Goal: Task Accomplishment & Management: Complete application form

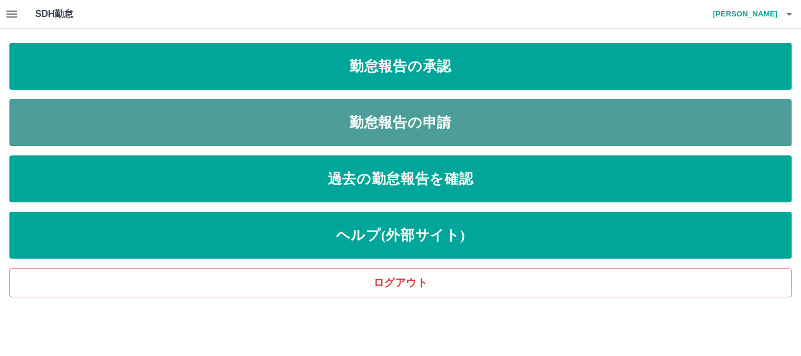
click at [452, 121] on link "勤怠報告の申請" at bounding box center [400, 122] width 782 height 47
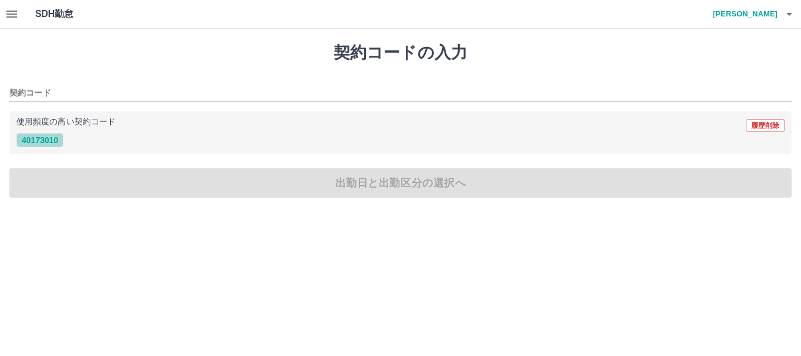
click at [36, 139] on button "40173010" at bounding box center [39, 140] width 47 height 14
type input "********"
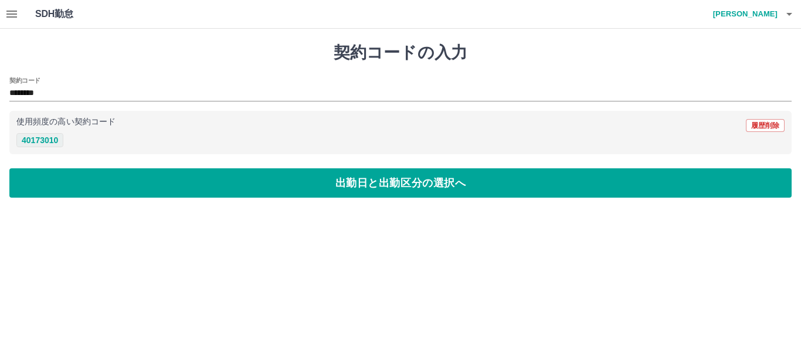
click at [48, 137] on button "40173010" at bounding box center [39, 140] width 47 height 14
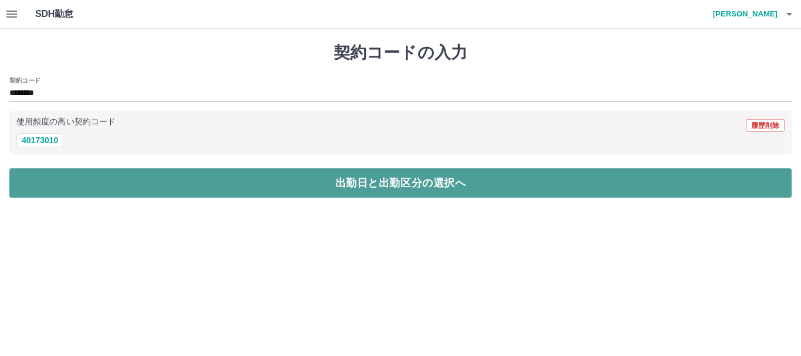
click at [104, 190] on button "出勤日と出勤区分の選択へ" at bounding box center [400, 182] width 782 height 29
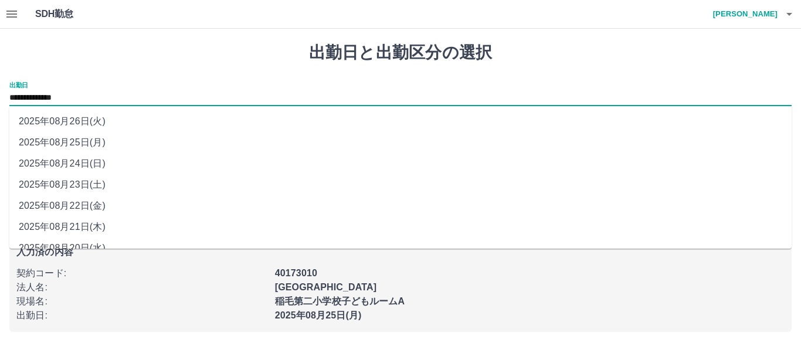
click at [91, 98] on input "**********" at bounding box center [400, 98] width 782 height 15
click at [87, 162] on li "2025年08月24日(日)" at bounding box center [400, 163] width 782 height 21
type input "**********"
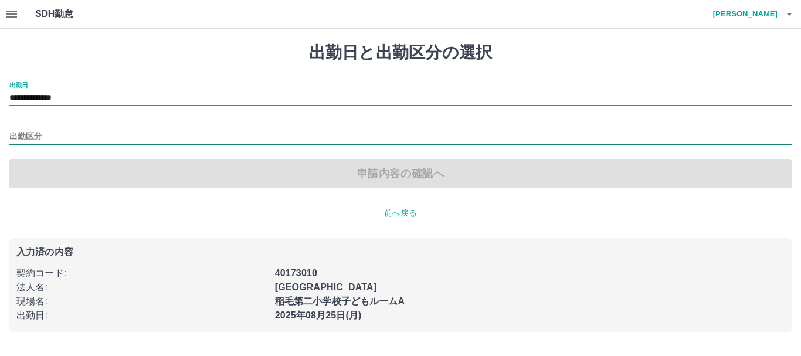
click at [52, 137] on input "出勤区分" at bounding box center [400, 137] width 782 height 15
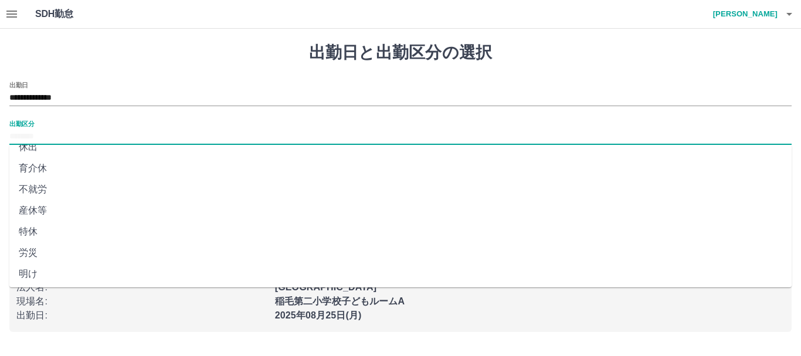
scroll to position [247, 0]
click at [59, 251] on li "法定休" at bounding box center [400, 250] width 782 height 21
type input "***"
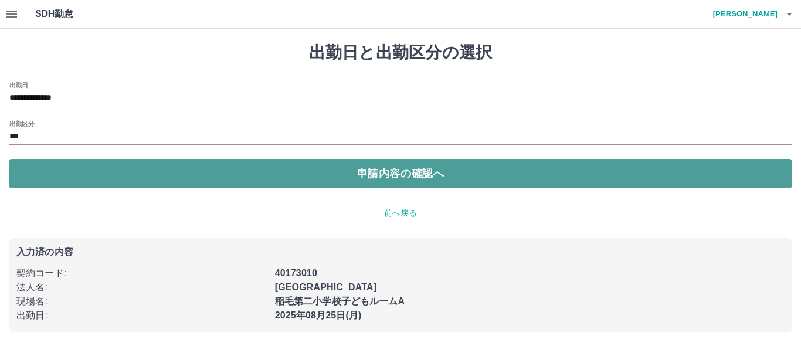
click at [100, 169] on button "申請内容の確認へ" at bounding box center [400, 173] width 782 height 29
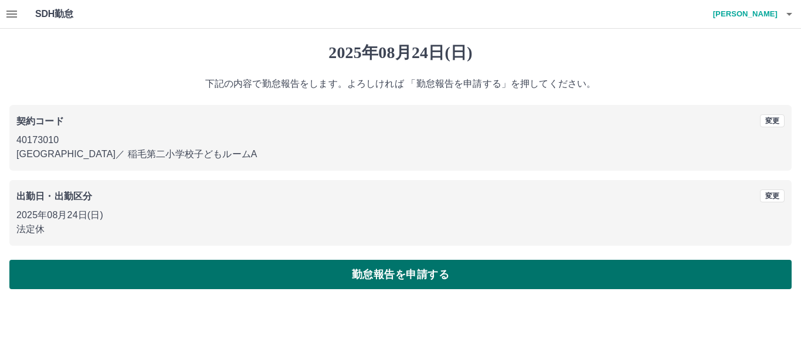
click at [230, 273] on button "勤怠報告を申請する" at bounding box center [400, 274] width 782 height 29
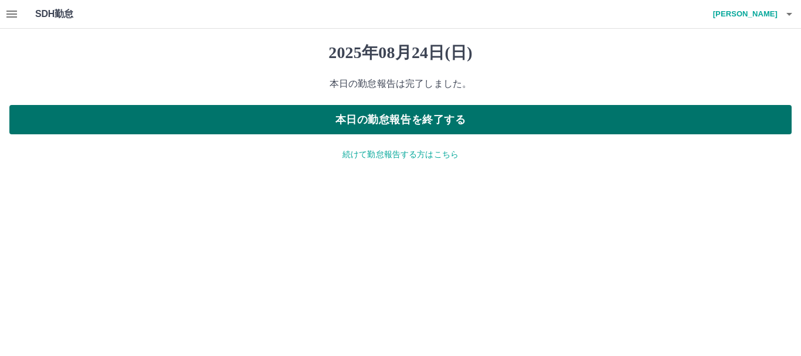
click at [399, 120] on button "本日の勤怠報告を終了する" at bounding box center [400, 119] width 782 height 29
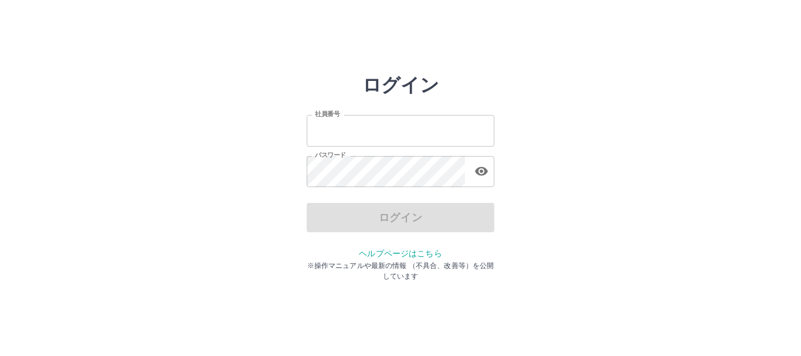
type input "*******"
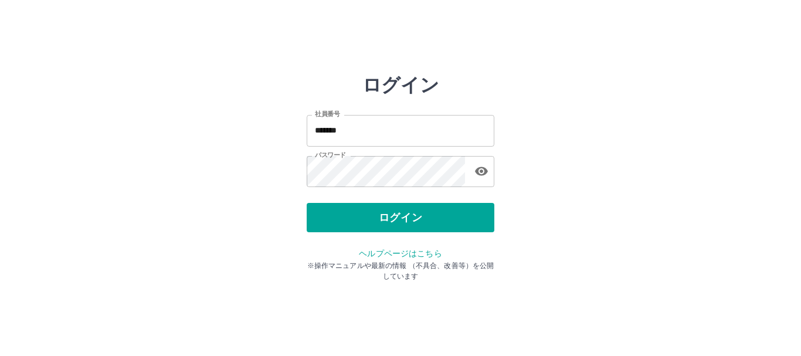
click at [405, 212] on div "ログイン" at bounding box center [400, 217] width 188 height 29
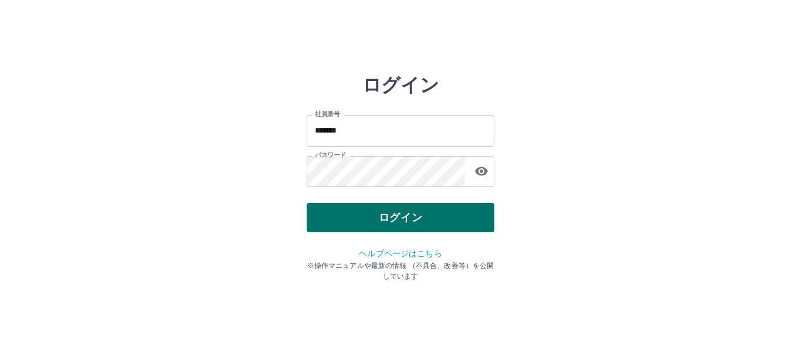
click at [405, 206] on button "ログイン" at bounding box center [400, 217] width 188 height 29
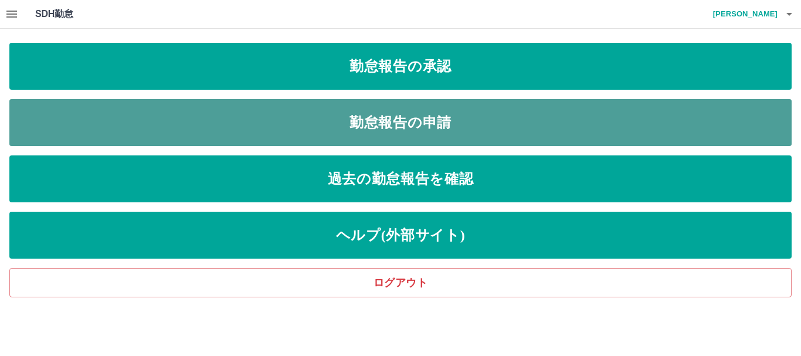
click at [390, 112] on link "勤怠報告の申請" at bounding box center [400, 122] width 782 height 47
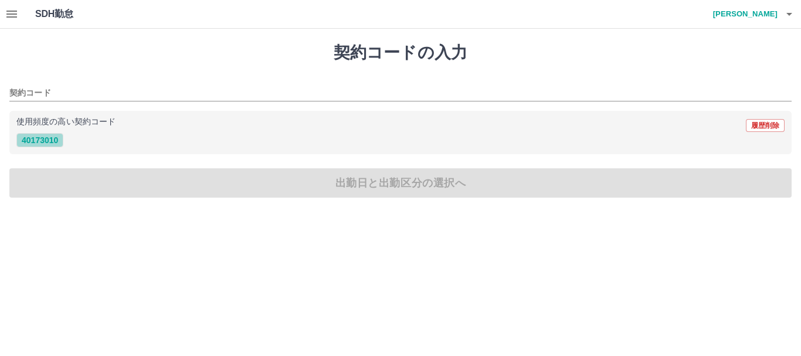
click at [46, 139] on button "40173010" at bounding box center [39, 140] width 47 height 14
type input "********"
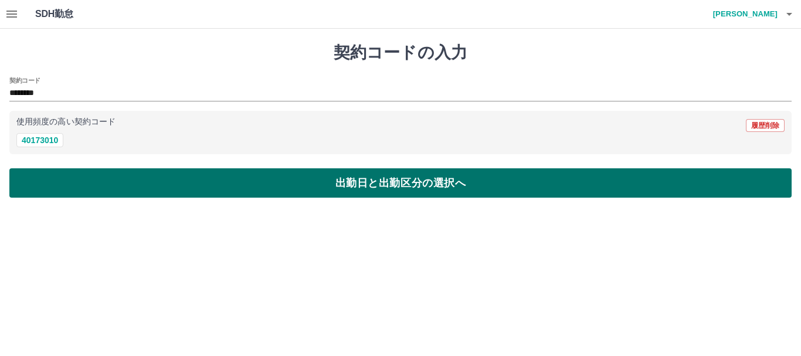
click at [84, 182] on button "出勤日と出勤区分の選択へ" at bounding box center [400, 182] width 782 height 29
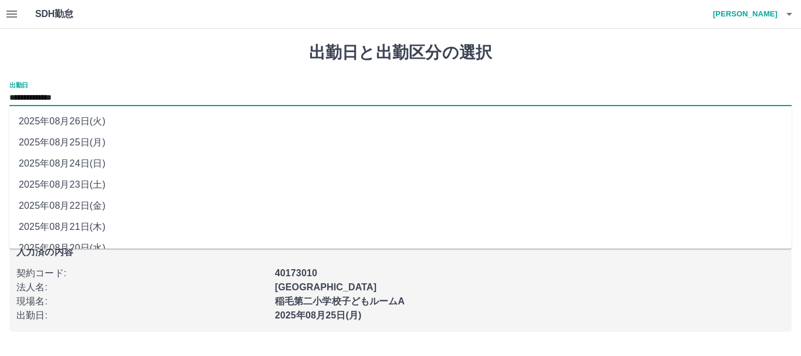
click at [108, 97] on input "**********" at bounding box center [400, 98] width 782 height 15
click at [93, 137] on li "2025年08月25日(月)" at bounding box center [400, 142] width 782 height 21
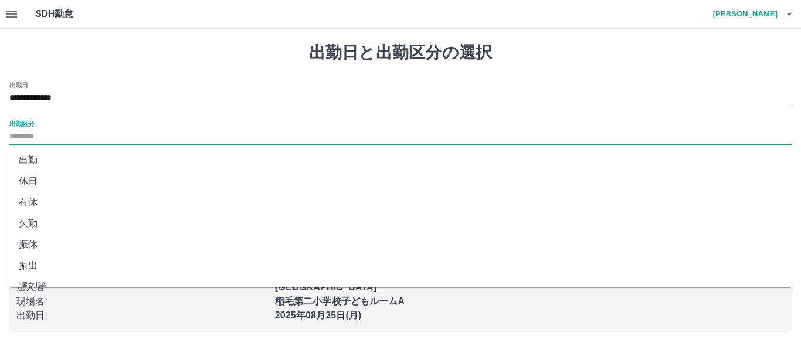
click at [39, 139] on input "出勤区分" at bounding box center [400, 137] width 782 height 15
click at [45, 159] on li "出勤" at bounding box center [400, 159] width 782 height 21
type input "**"
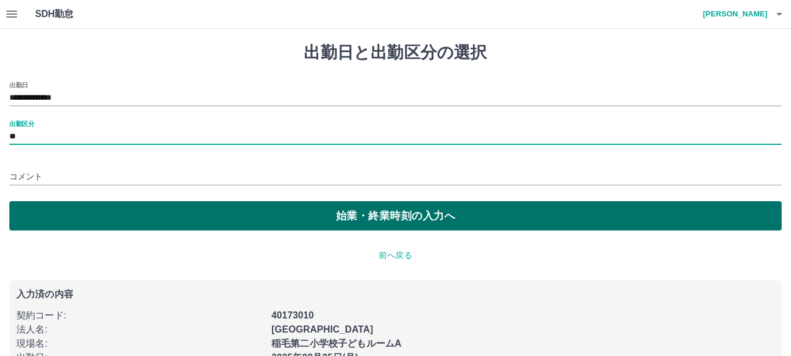
click at [87, 207] on button "始業・終業時刻の入力へ" at bounding box center [395, 215] width 772 height 29
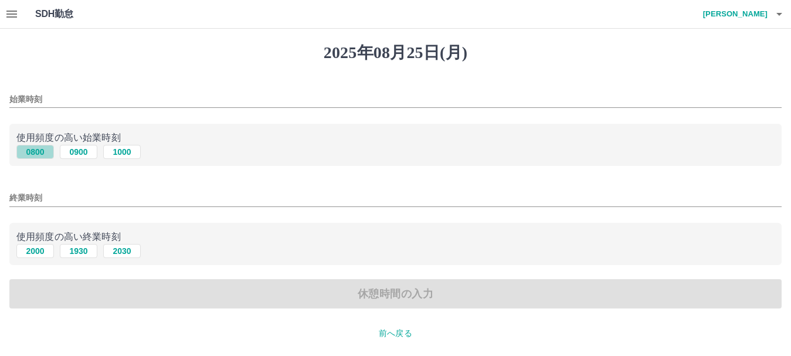
click at [46, 151] on button "0800" at bounding box center [35, 152] width 38 height 14
type input "****"
click at [38, 251] on button "2000" at bounding box center [35, 251] width 38 height 14
type input "****"
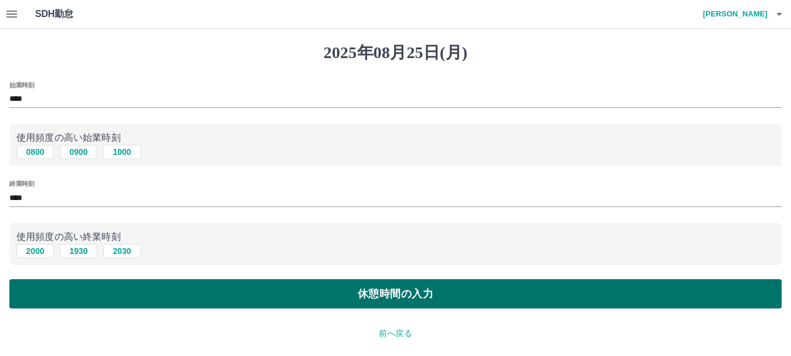
click at [53, 297] on button "休憩時間の入力" at bounding box center [395, 293] width 772 height 29
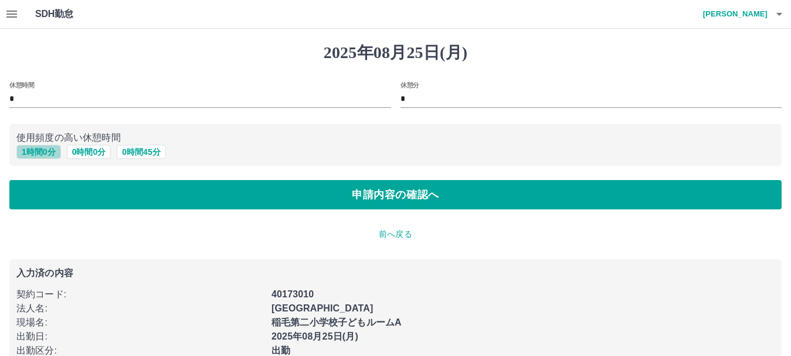
click at [45, 151] on button "1 時間 0 分" at bounding box center [38, 152] width 45 height 14
type input "*"
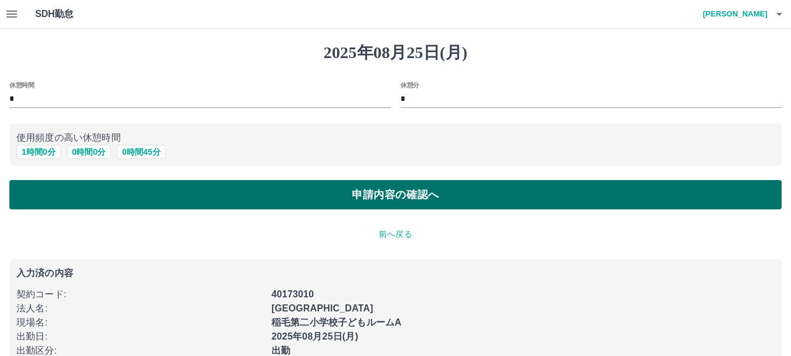
click at [56, 185] on button "申請内容の確認へ" at bounding box center [395, 194] width 772 height 29
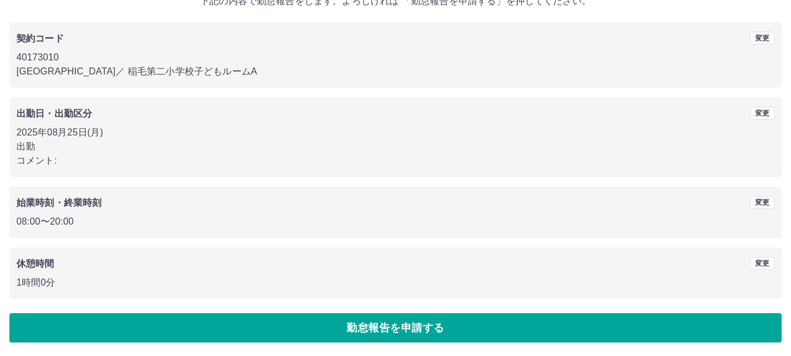
scroll to position [83, 0]
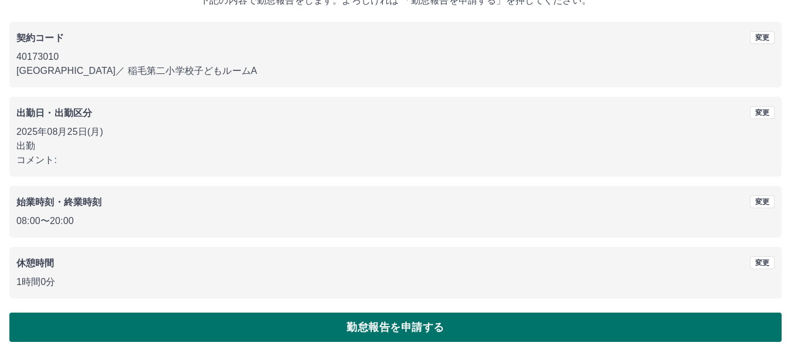
click at [212, 318] on button "勤怠報告を申請する" at bounding box center [395, 326] width 772 height 29
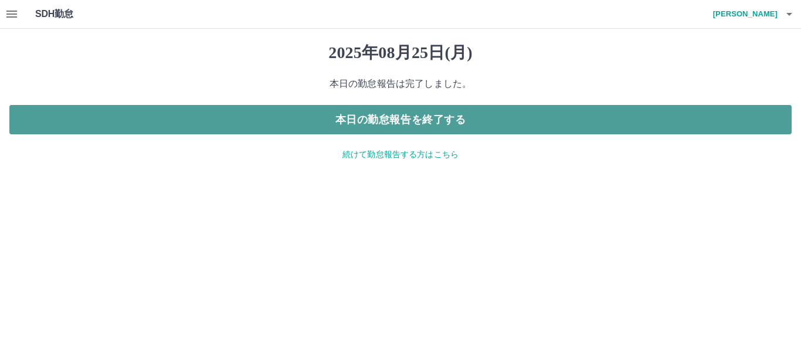
click at [407, 122] on button "本日の勤怠報告を終了する" at bounding box center [400, 119] width 782 height 29
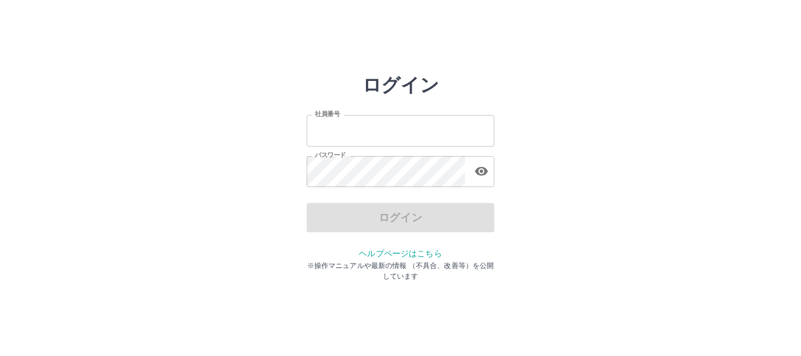
type input "*******"
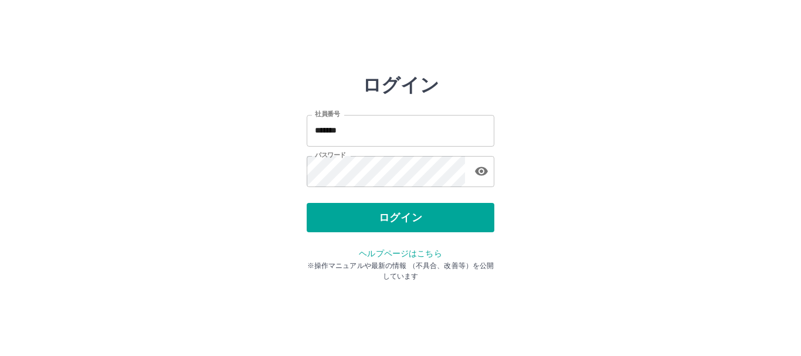
click at [378, 216] on div "ログイン" at bounding box center [400, 217] width 188 height 29
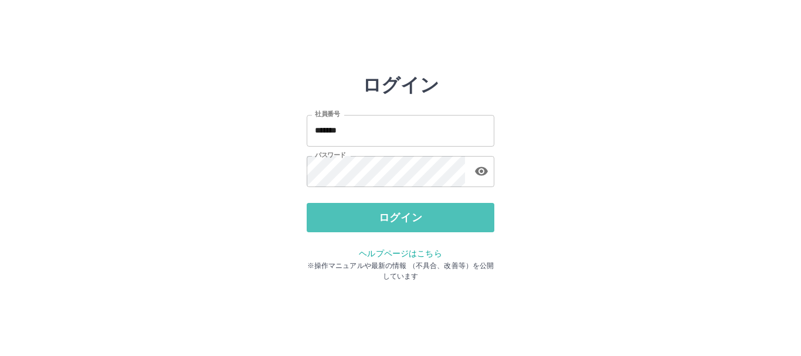
click at [378, 216] on button "ログイン" at bounding box center [400, 217] width 188 height 29
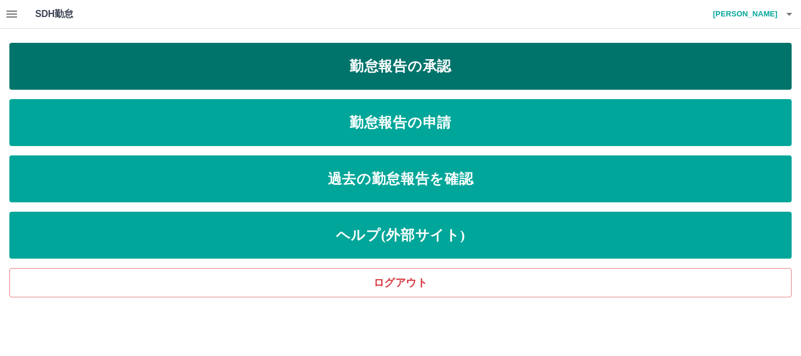
click at [399, 56] on link "勤怠報告の承認" at bounding box center [400, 66] width 782 height 47
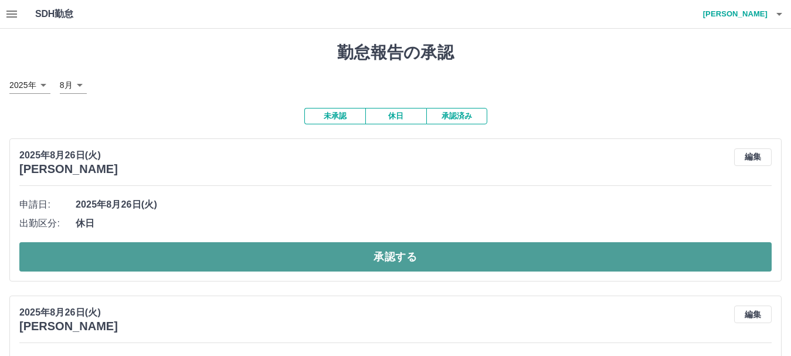
click at [233, 249] on button "承認する" at bounding box center [395, 256] width 752 height 29
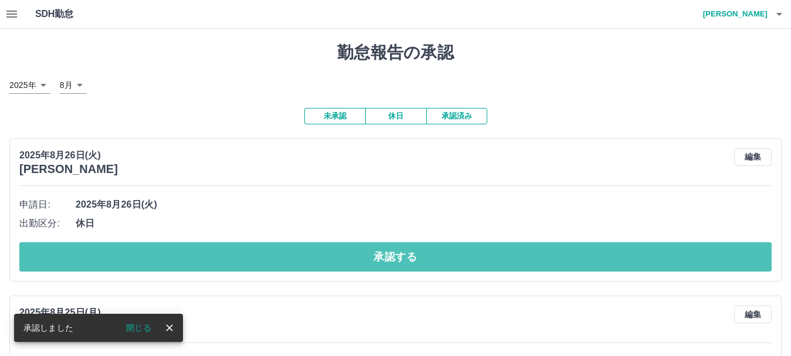
click at [227, 248] on button "承認する" at bounding box center [395, 256] width 752 height 29
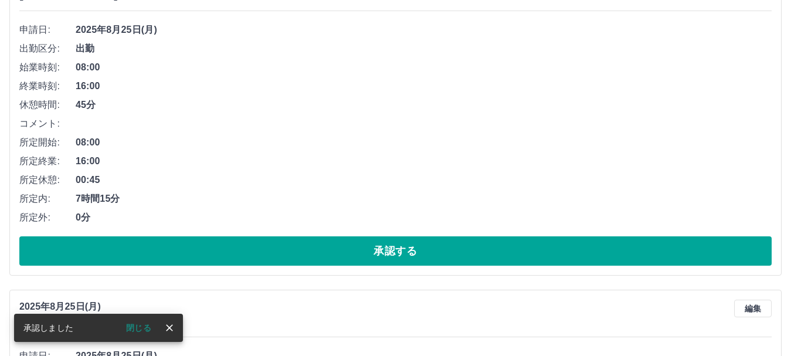
scroll to position [176, 0]
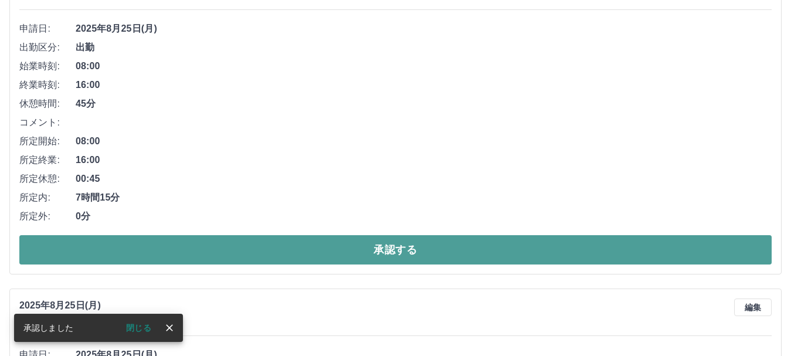
click at [276, 243] on button "承認する" at bounding box center [395, 249] width 752 height 29
click at [224, 253] on button "承認する" at bounding box center [395, 249] width 752 height 29
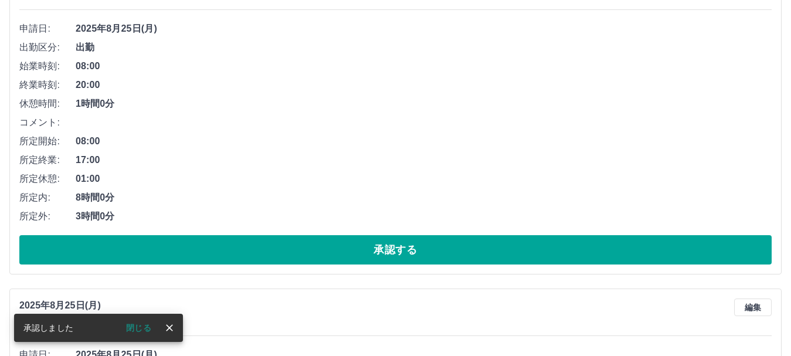
click at [225, 261] on button "承認する" at bounding box center [395, 249] width 752 height 29
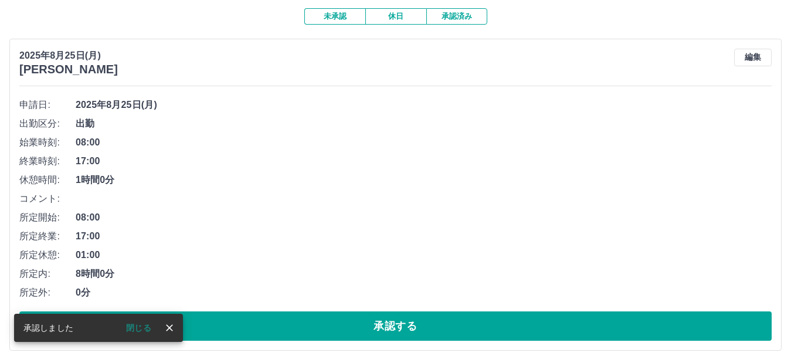
scroll to position [117, 0]
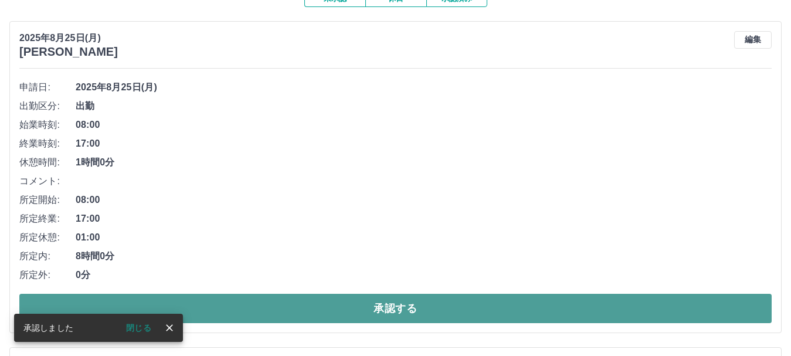
click at [238, 309] on button "承認する" at bounding box center [395, 308] width 752 height 29
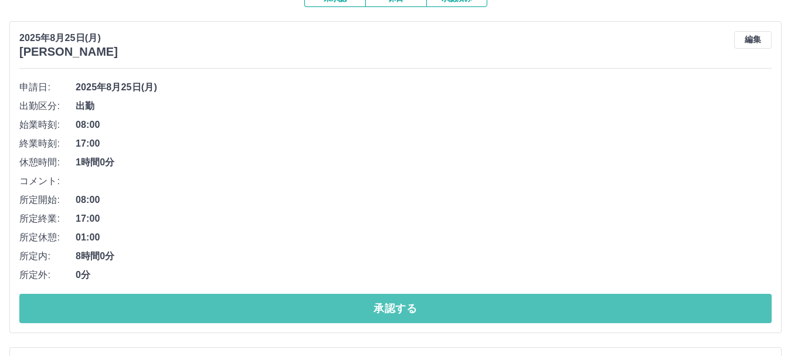
click at [238, 309] on button "承認する" at bounding box center [395, 308] width 752 height 29
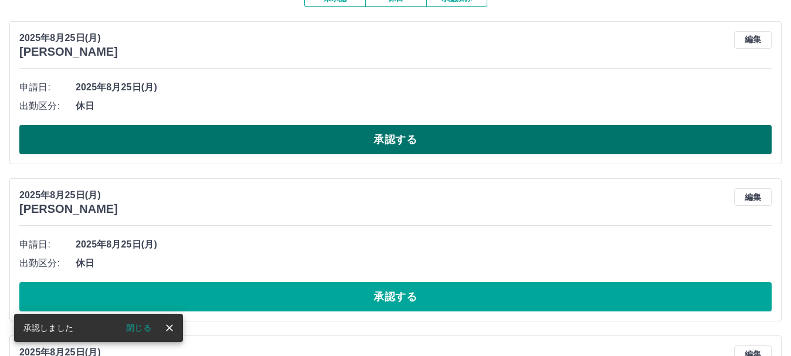
click at [196, 136] on button "承認する" at bounding box center [395, 139] width 752 height 29
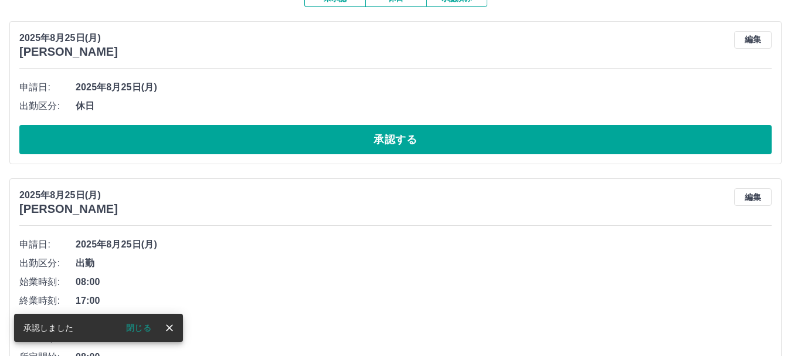
click at [196, 136] on button "承認する" at bounding box center [395, 139] width 752 height 29
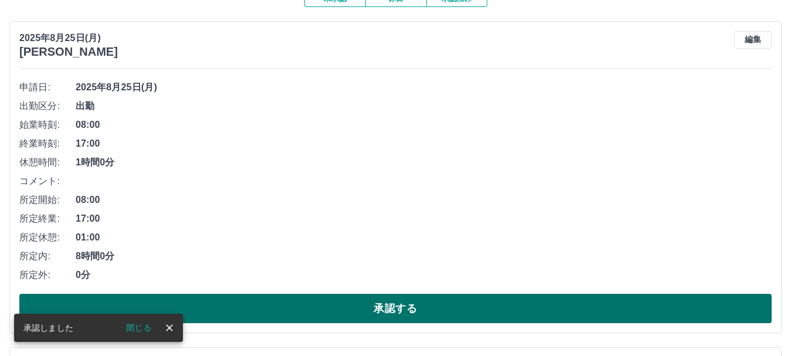
click at [206, 306] on button "承認する" at bounding box center [395, 308] width 752 height 29
click at [280, 305] on button "承認する" at bounding box center [395, 308] width 752 height 29
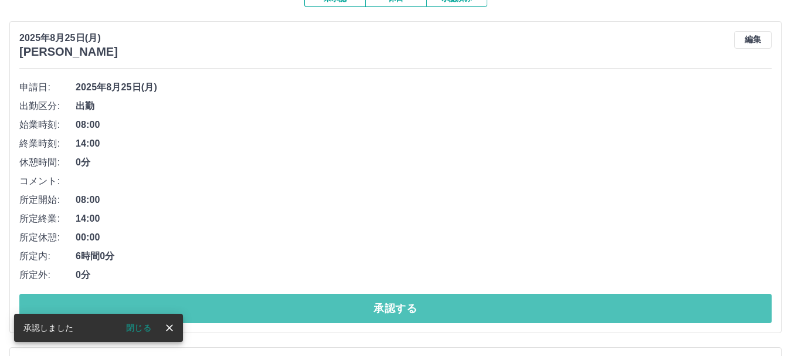
click at [280, 305] on button "承認する" at bounding box center [395, 308] width 752 height 29
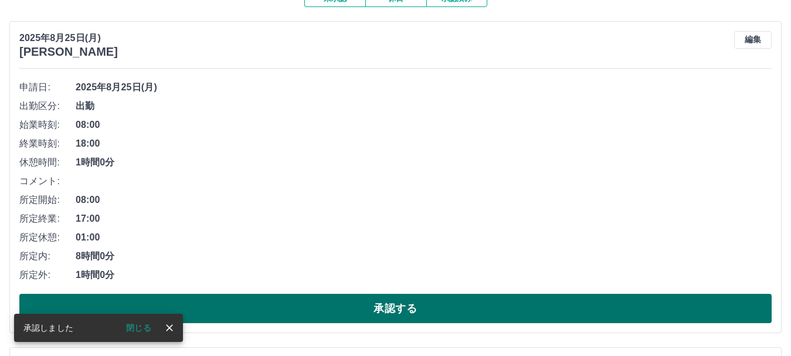
click at [361, 305] on button "承認する" at bounding box center [395, 308] width 752 height 29
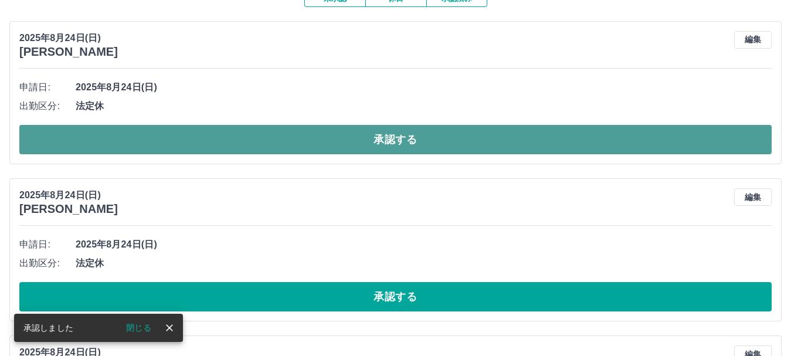
click at [304, 144] on button "承認する" at bounding box center [395, 139] width 752 height 29
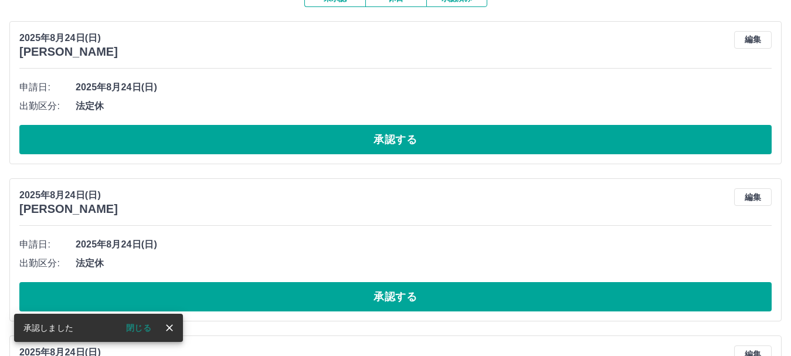
click at [304, 144] on button "承認する" at bounding box center [395, 139] width 752 height 29
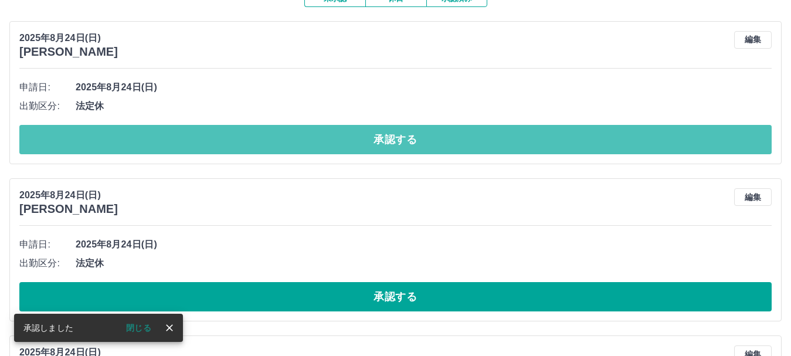
click at [304, 144] on button "承認する" at bounding box center [395, 139] width 752 height 29
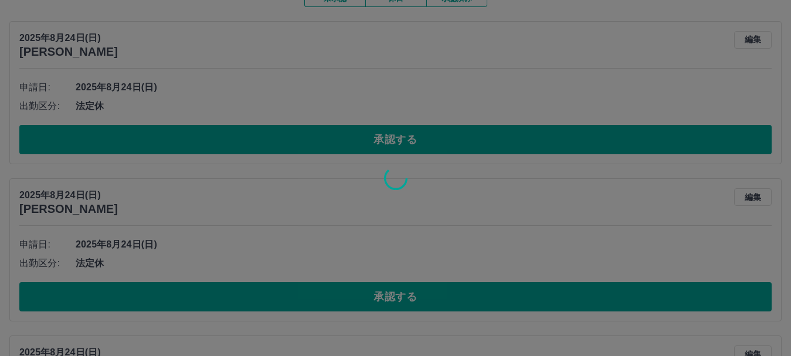
scroll to position [98, 0]
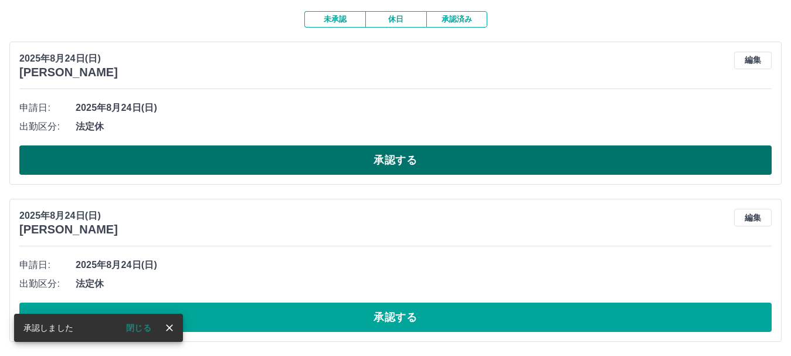
click at [301, 153] on button "承認する" at bounding box center [395, 159] width 752 height 29
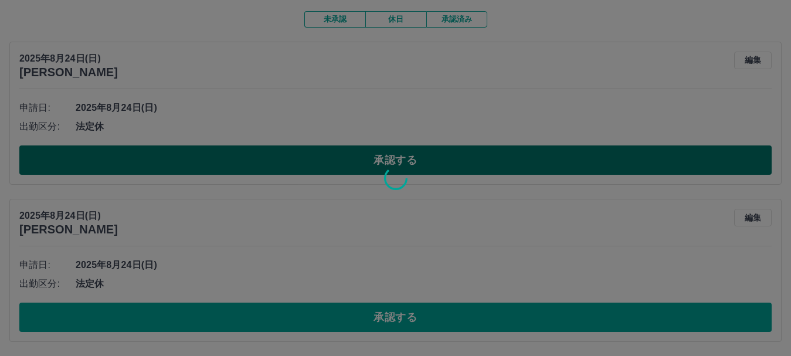
scroll to position [0, 0]
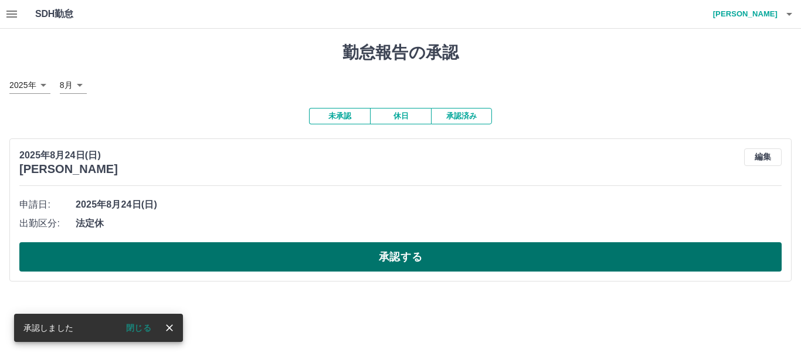
click at [275, 250] on button "承認する" at bounding box center [400, 256] width 762 height 29
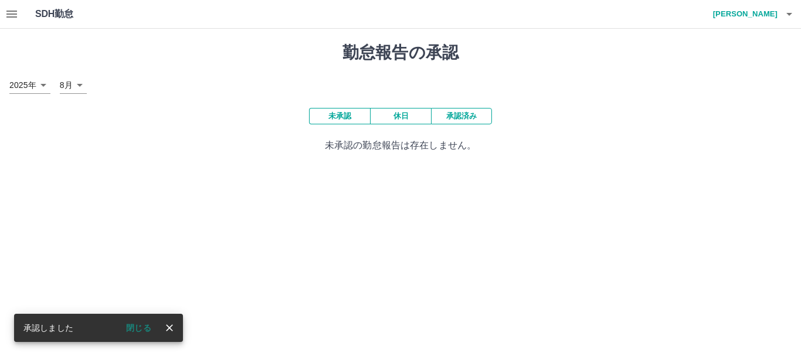
click at [470, 113] on button "承認済み" at bounding box center [461, 116] width 61 height 16
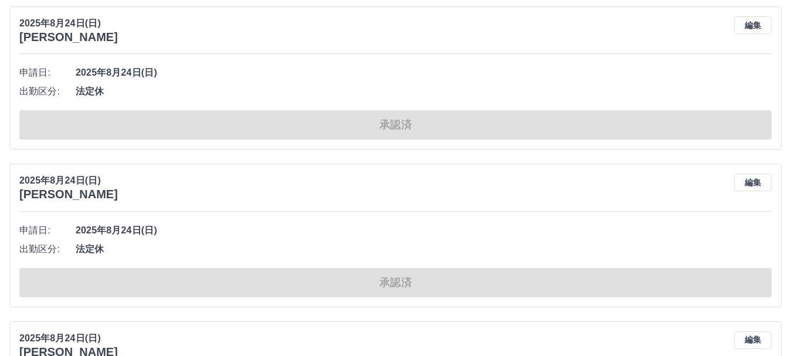
scroll to position [5277, 0]
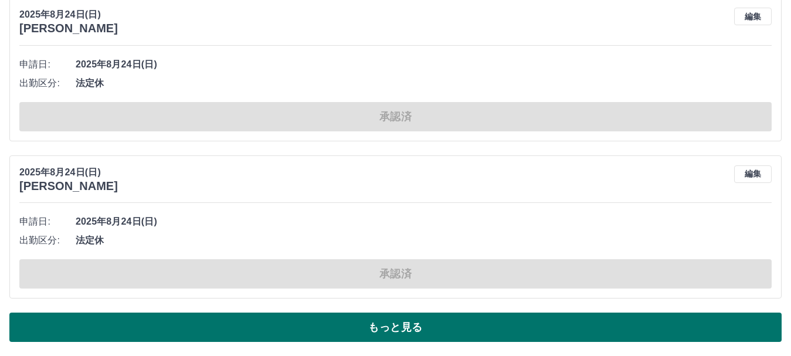
click at [360, 332] on button "もっと見る" at bounding box center [395, 326] width 772 height 29
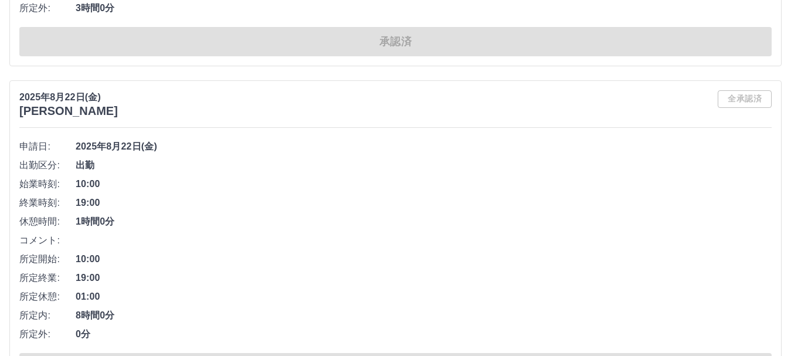
scroll to position [9204, 0]
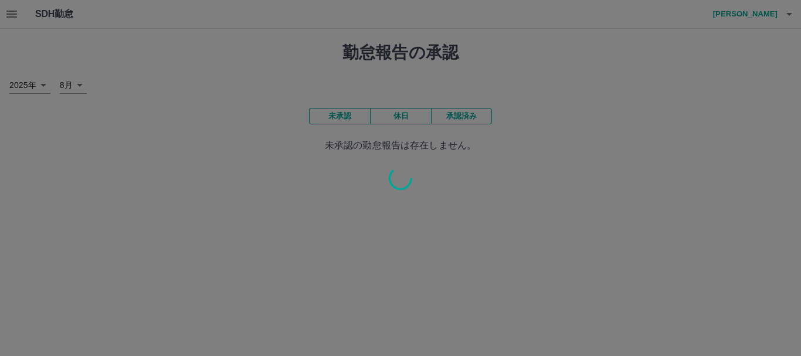
click at [341, 115] on div at bounding box center [400, 178] width 801 height 356
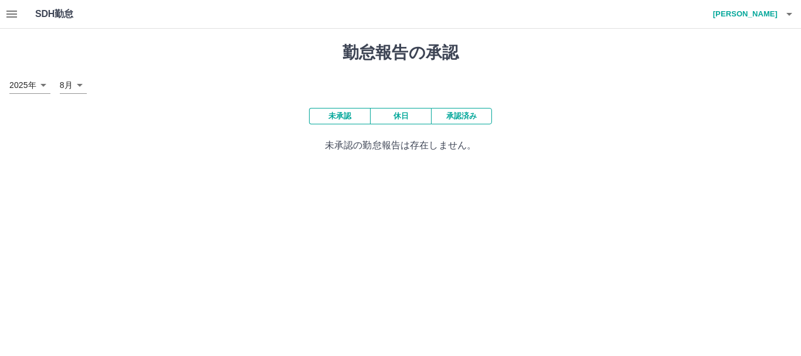
click at [341, 115] on button "未承認" at bounding box center [339, 116] width 61 height 16
click at [336, 113] on button "未承認" at bounding box center [339, 116] width 61 height 16
click at [338, 117] on button "未承認" at bounding box center [339, 116] width 61 height 16
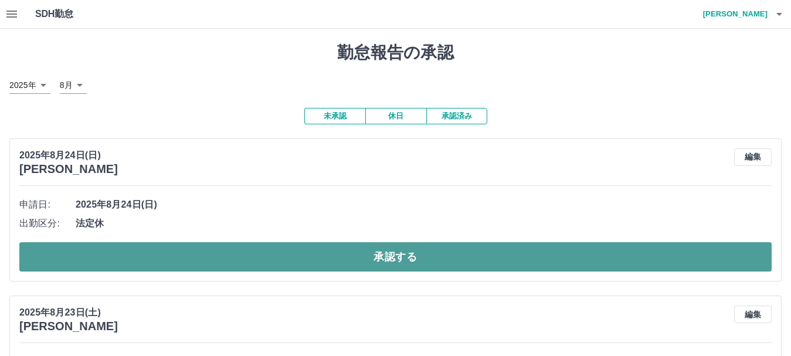
click at [283, 246] on button "承認する" at bounding box center [395, 256] width 752 height 29
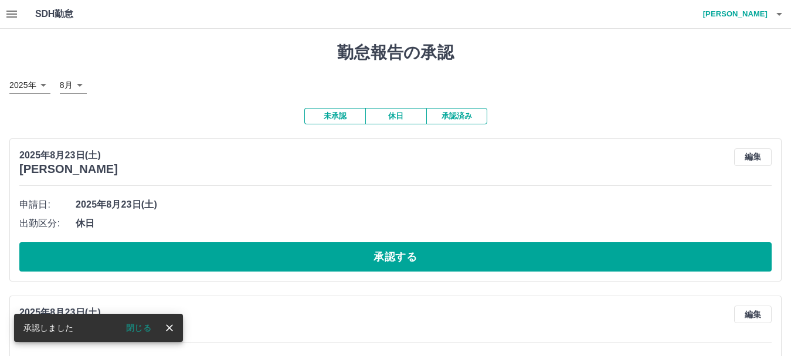
click at [288, 260] on button "承認する" at bounding box center [395, 256] width 752 height 29
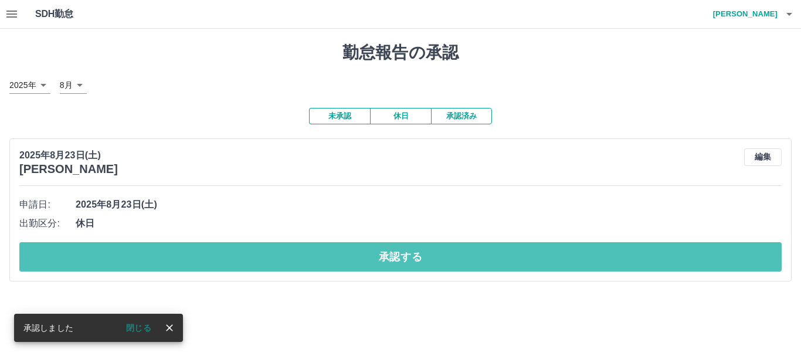
click at [285, 260] on button "承認する" at bounding box center [400, 256] width 762 height 29
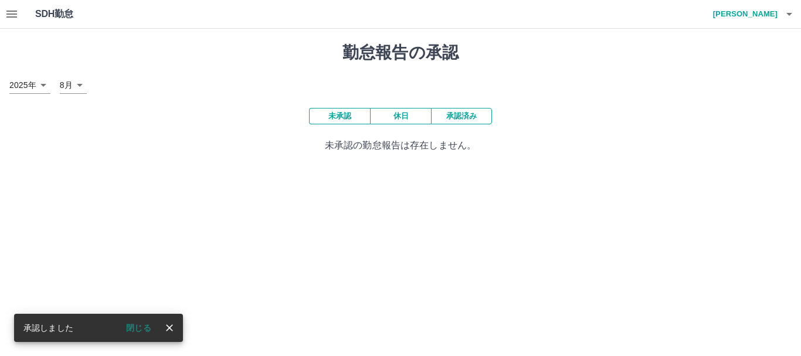
click at [465, 115] on div "SDH勤怠 [PERSON_NAME] 承認しました 閉じる 勤怠報告の承認 [DATE] **** 8月 * 未承認 休日 承認済み 未承認の勤怠報告は存在…" at bounding box center [400, 83] width 801 height 166
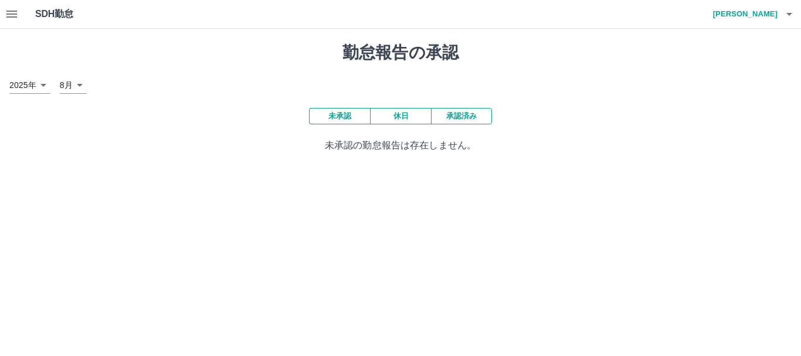
click at [465, 115] on button "承認済み" at bounding box center [461, 116] width 61 height 16
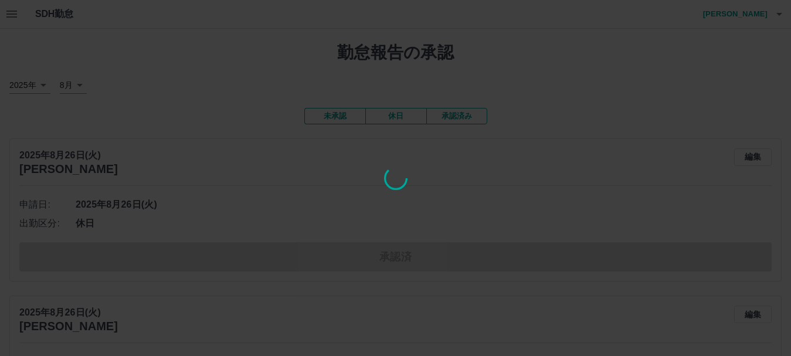
click at [465, 115] on div at bounding box center [395, 178] width 791 height 356
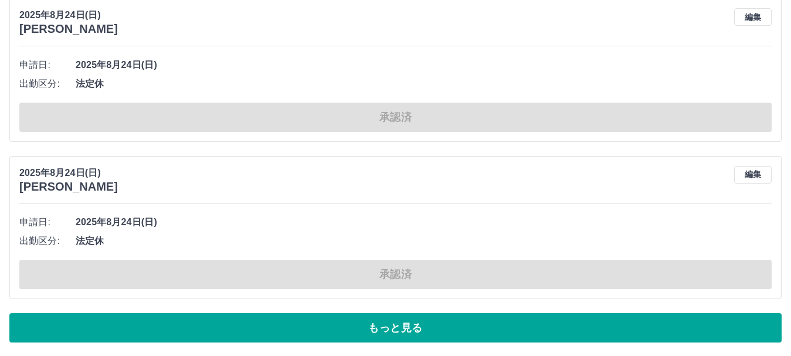
scroll to position [5277, 0]
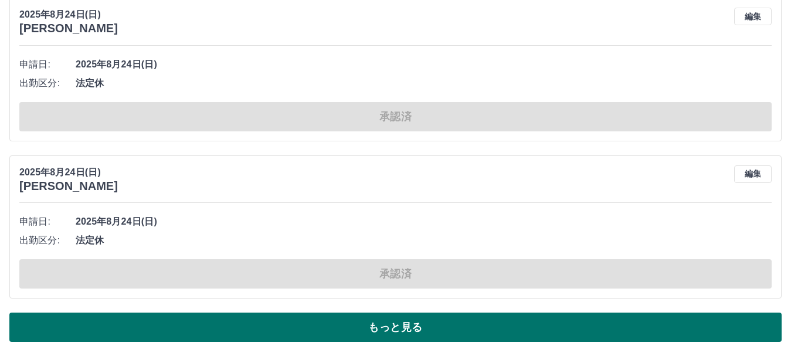
click at [321, 323] on button "もっと見る" at bounding box center [395, 326] width 772 height 29
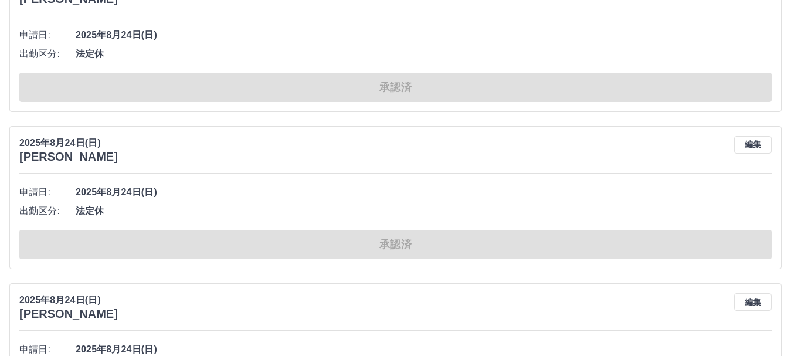
scroll to position [5101, 0]
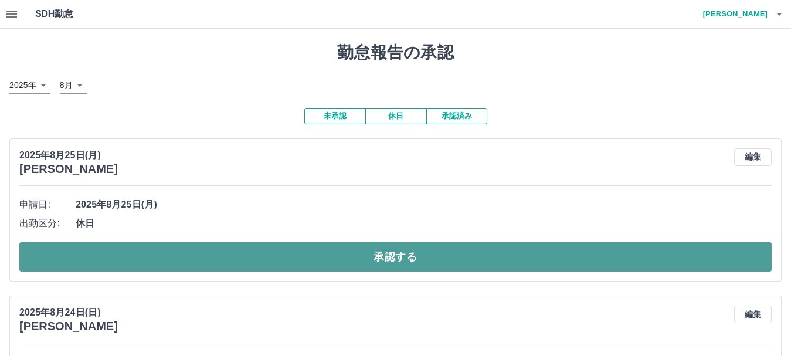
click at [260, 263] on button "承認する" at bounding box center [395, 256] width 752 height 29
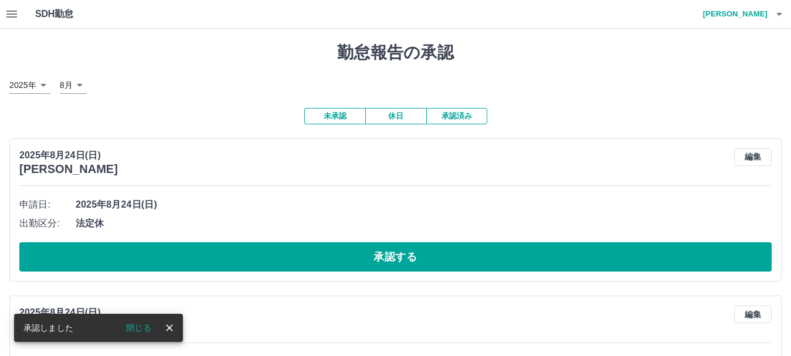
click at [261, 253] on button "承認する" at bounding box center [395, 256] width 752 height 29
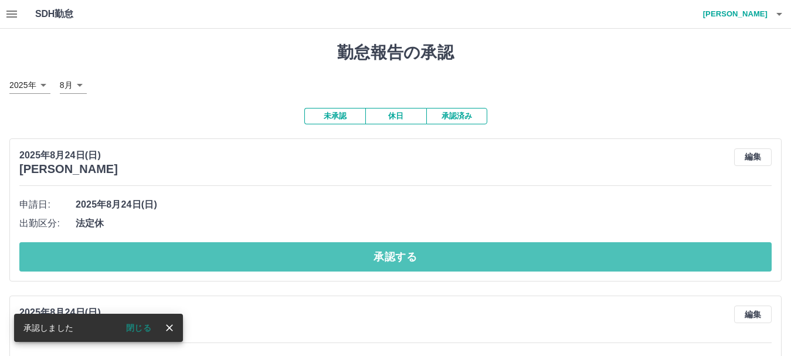
click at [261, 253] on button "承認する" at bounding box center [395, 256] width 752 height 29
click at [261, 253] on button "承認する" at bounding box center [400, 256] width 762 height 29
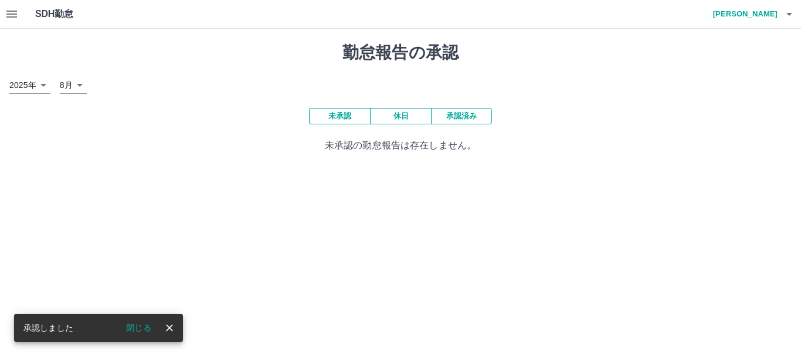
click at [459, 113] on button "承認済み" at bounding box center [461, 116] width 61 height 16
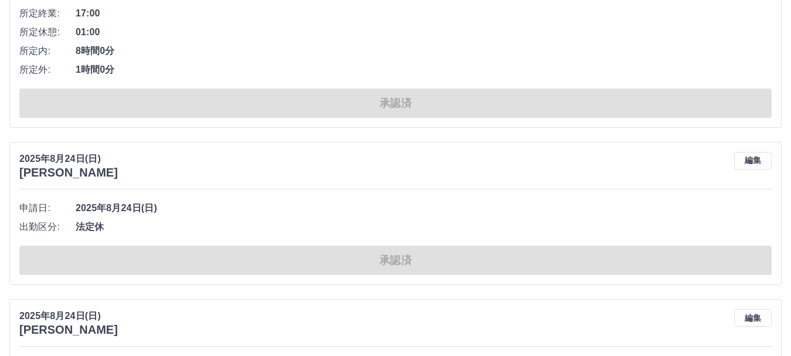
scroll to position [3985, 0]
